Goal: Information Seeking & Learning: Learn about a topic

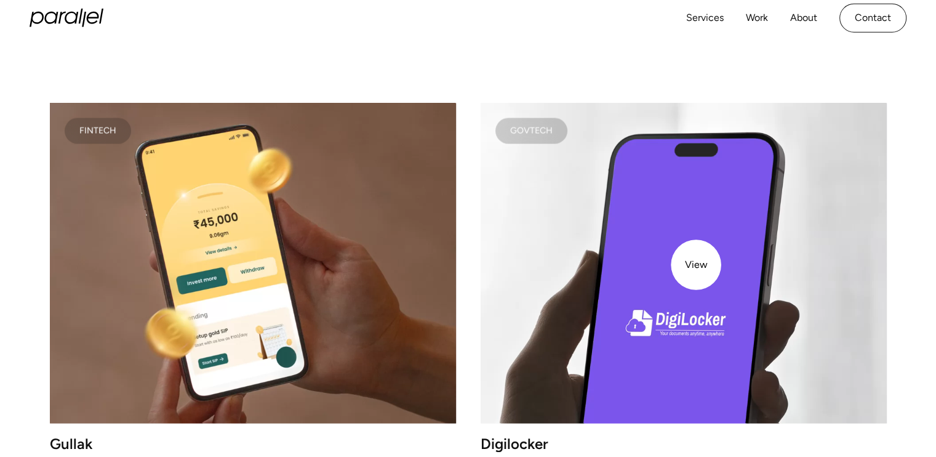
scroll to position [2195, 0]
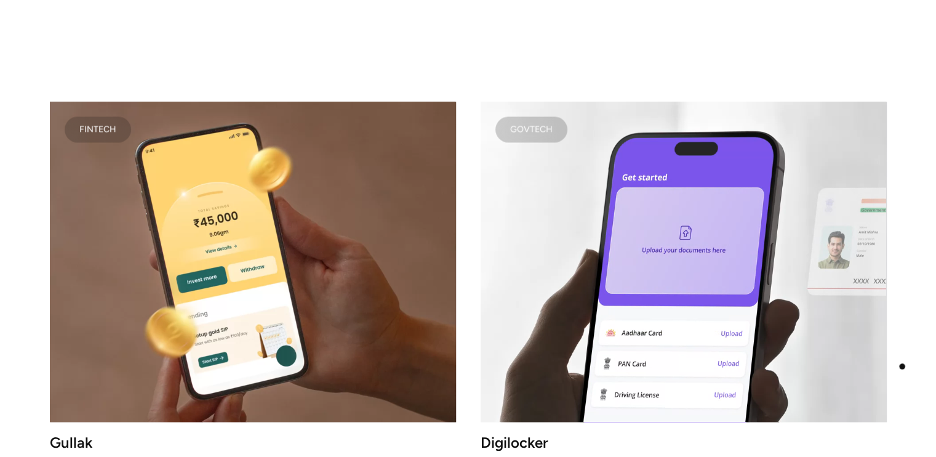
drag, startPoint x: 902, startPoint y: 366, endPoint x: 901, endPoint y: 331, distance: 35.1
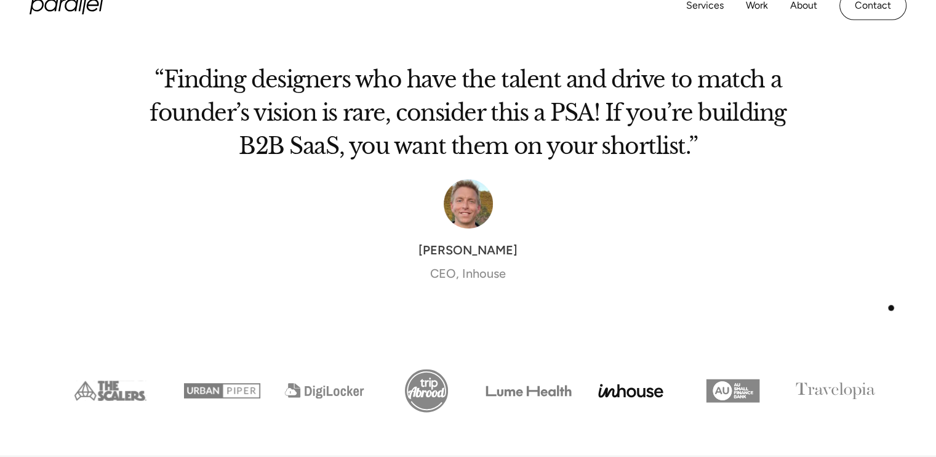
scroll to position [4617, 0]
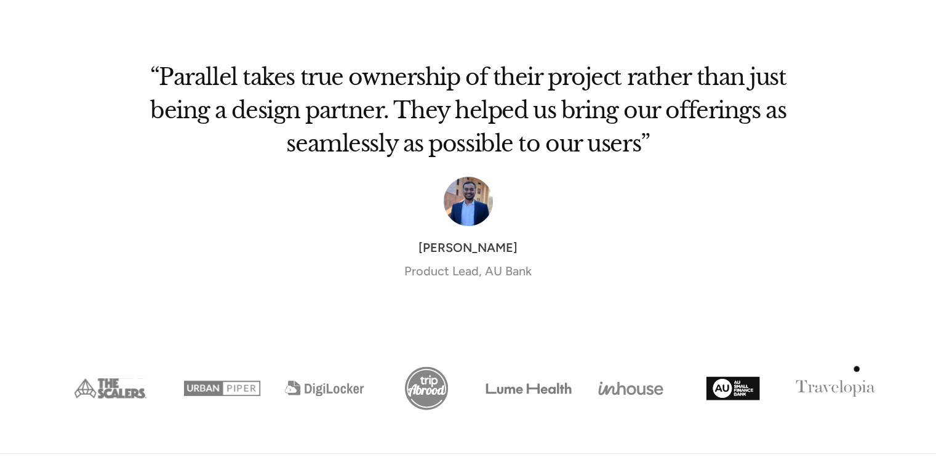
click at [857, 369] on div "next slide" at bounding box center [862, 229] width 49 height 369
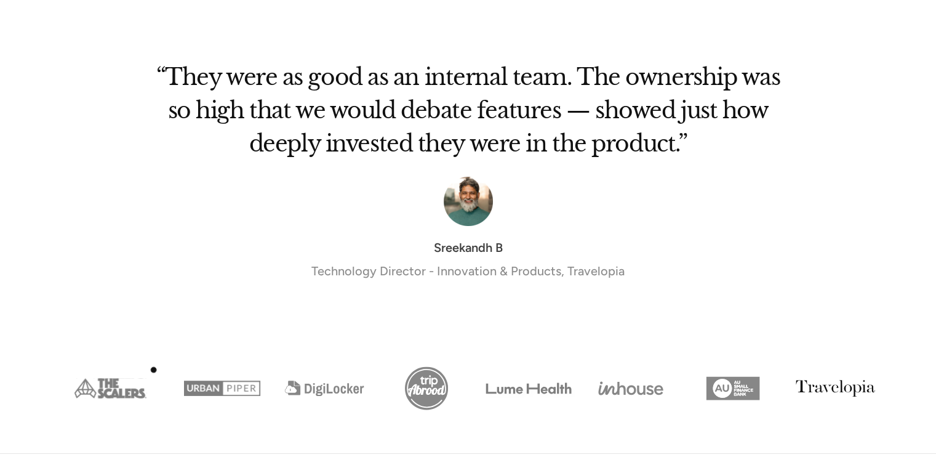
click at [153, 369] on img "Show slide 1 of 8" at bounding box center [111, 388] width 122 height 51
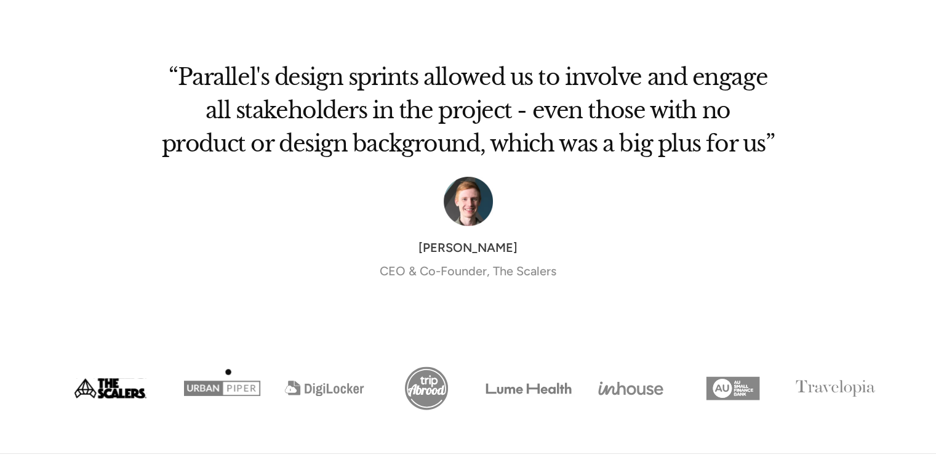
click at [228, 372] on img "Show slide 2 of 8" at bounding box center [222, 388] width 102 height 51
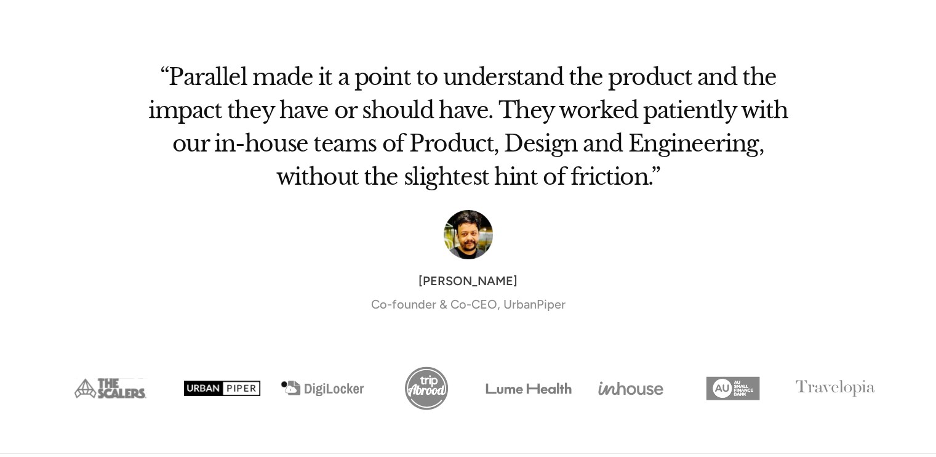
click at [284, 384] on img "Show slide 3 of 8" at bounding box center [324, 388] width 102 height 51
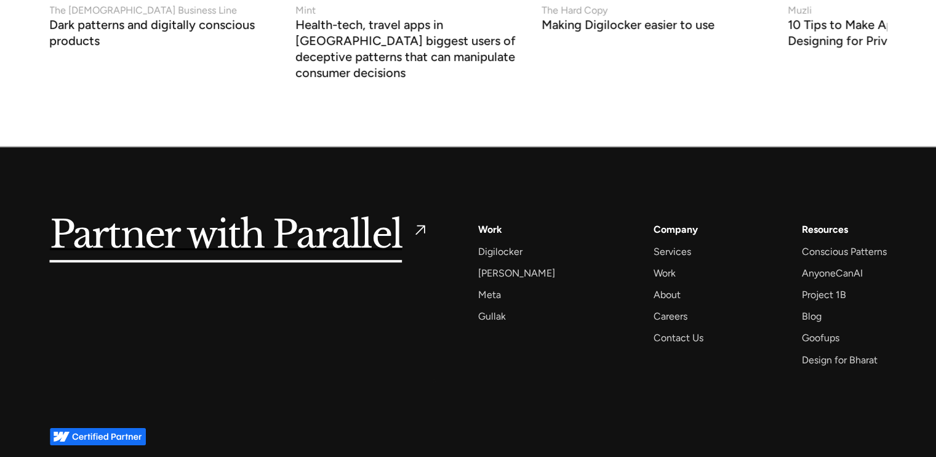
scroll to position [5385, 0]
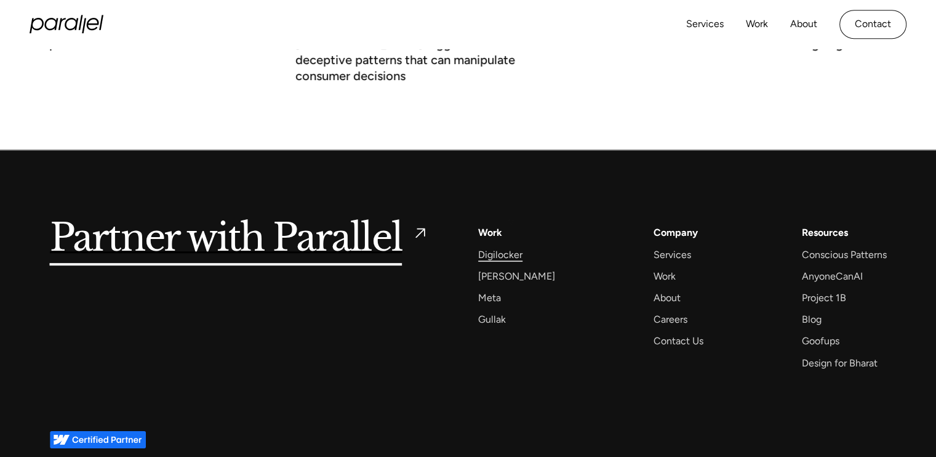
click at [511, 246] on div "Digilocker" at bounding box center [500, 254] width 44 height 17
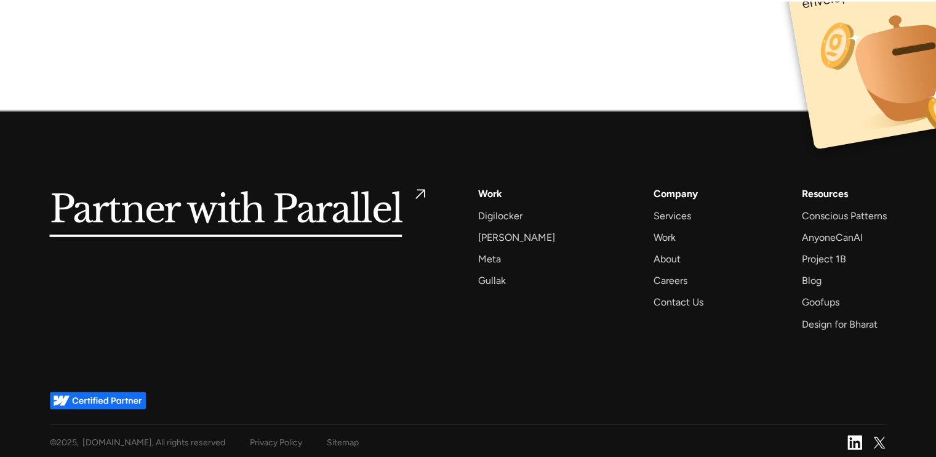
scroll to position [8211, 0]
